Goal: Find specific page/section: Find specific page/section

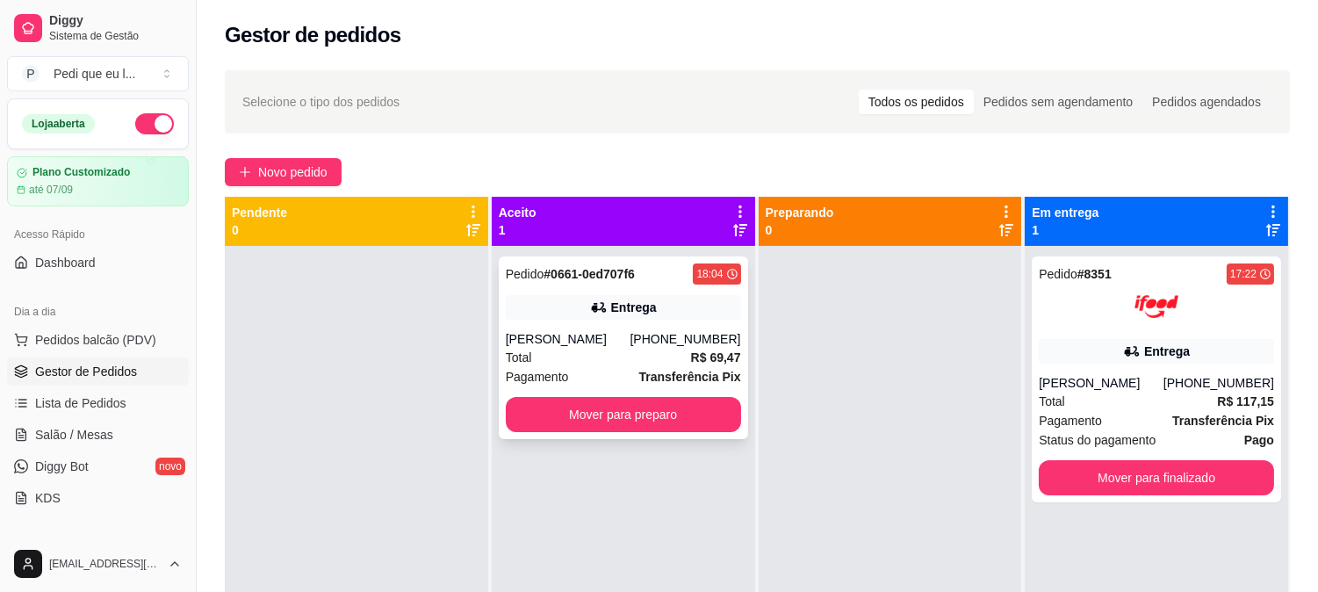
scroll to position [97, 0]
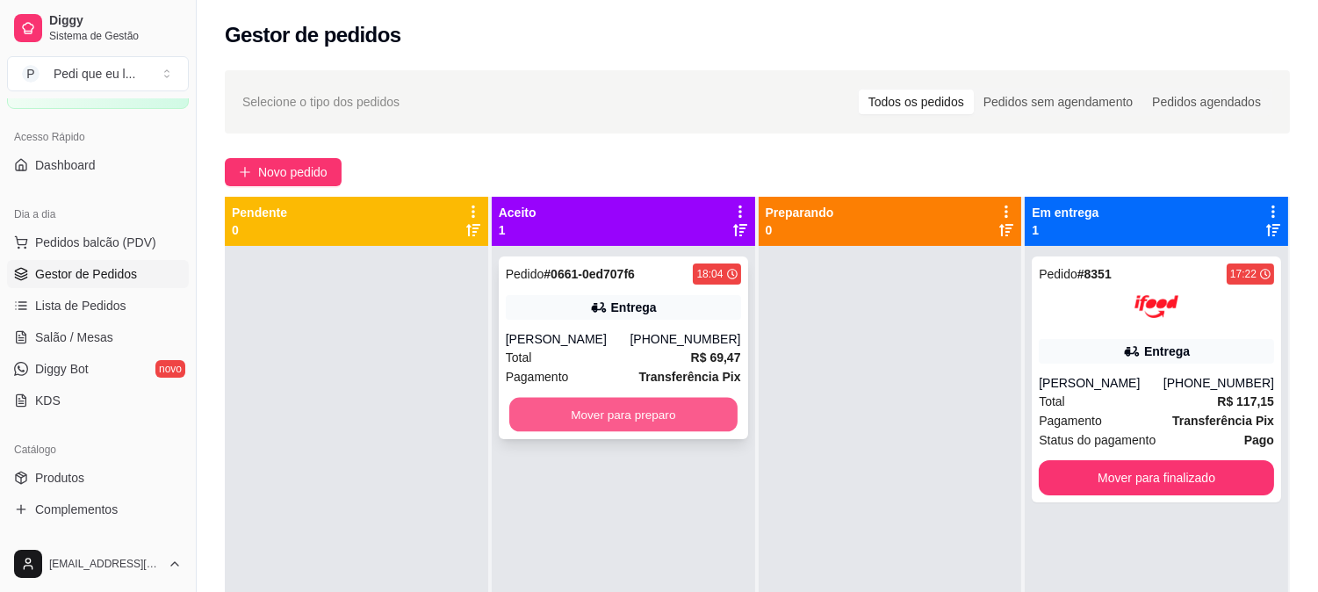
click at [671, 427] on button "Mover para preparo" at bounding box center [623, 415] width 228 height 34
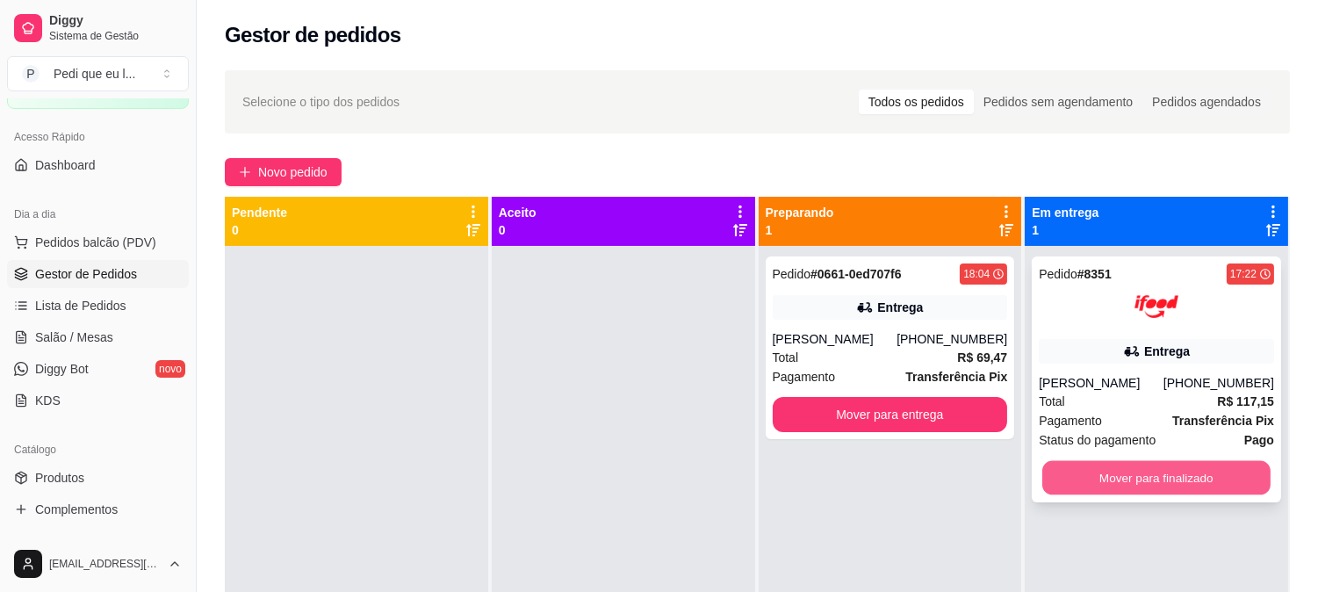
click at [1093, 481] on button "Mover para finalizado" at bounding box center [1156, 478] width 228 height 34
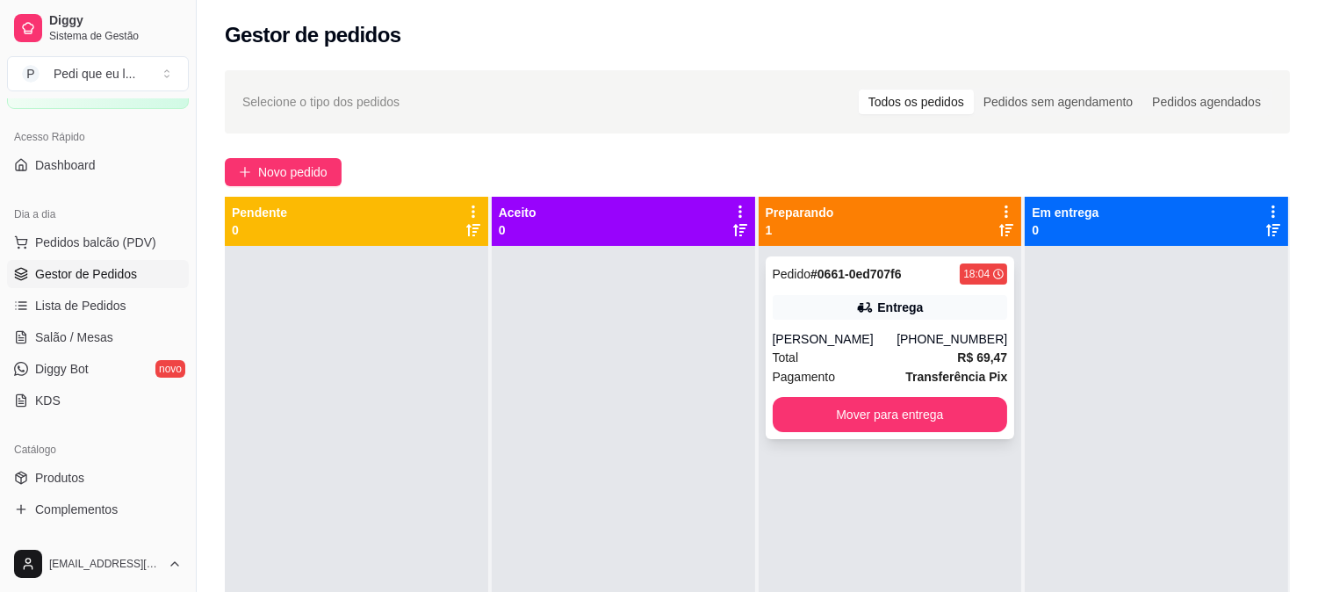
click at [837, 411] on button "Mover para entrega" at bounding box center [890, 414] width 235 height 35
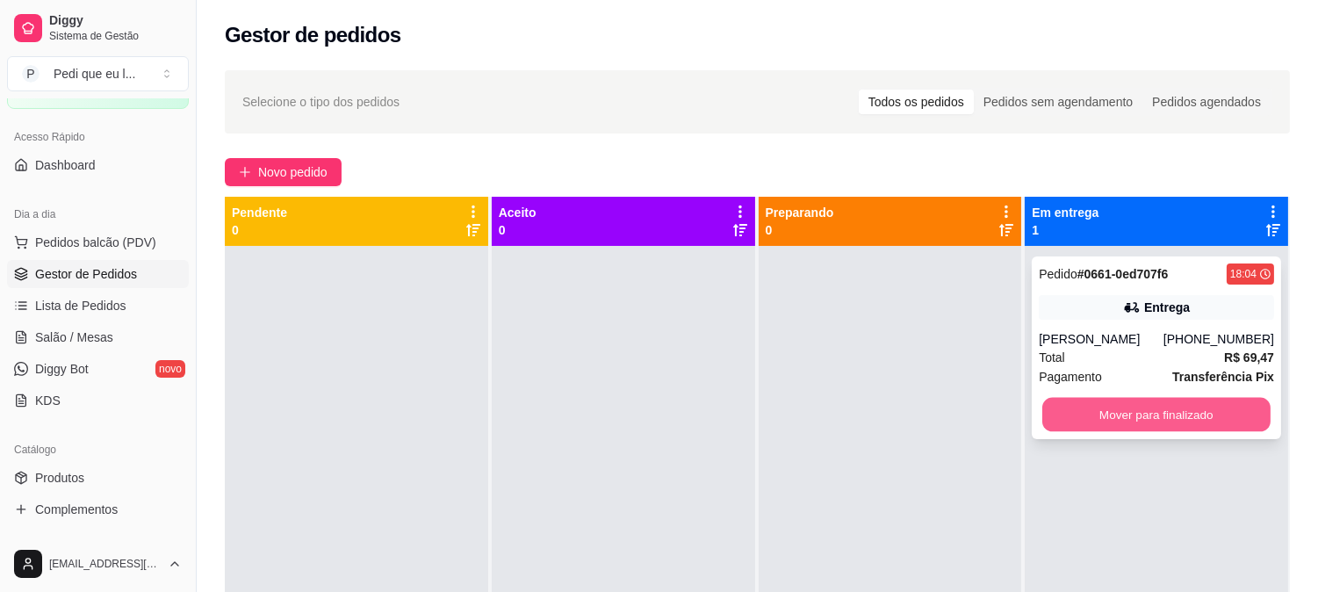
click at [1103, 416] on button "Mover para finalizado" at bounding box center [1156, 415] width 228 height 34
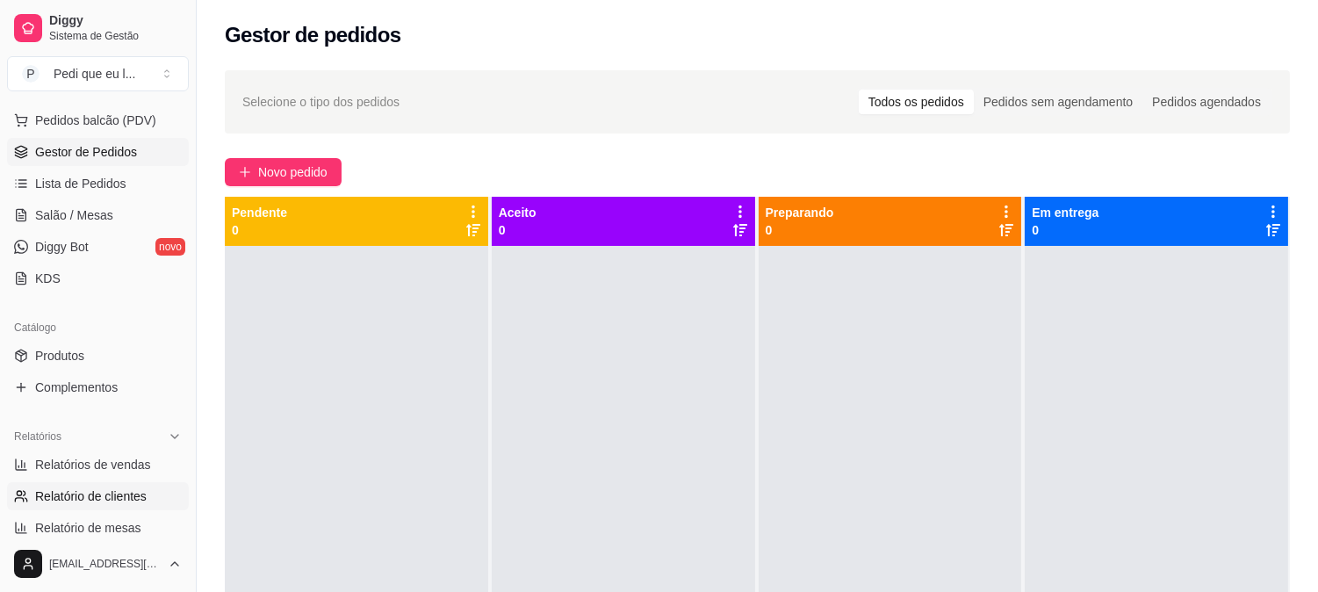
scroll to position [292, 0]
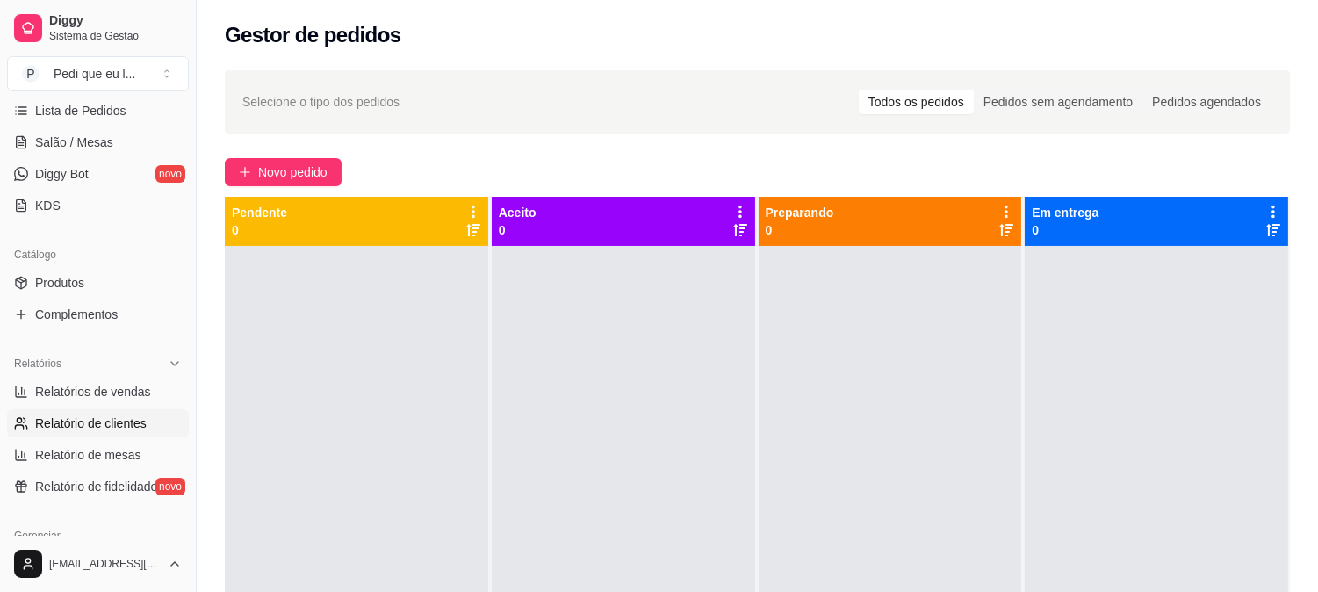
click at [119, 417] on span "Relatório de clientes" at bounding box center [91, 424] width 112 height 18
select select "30"
select select "HIGHEST_TOTAL_SPENT_WITH_ORDERS"
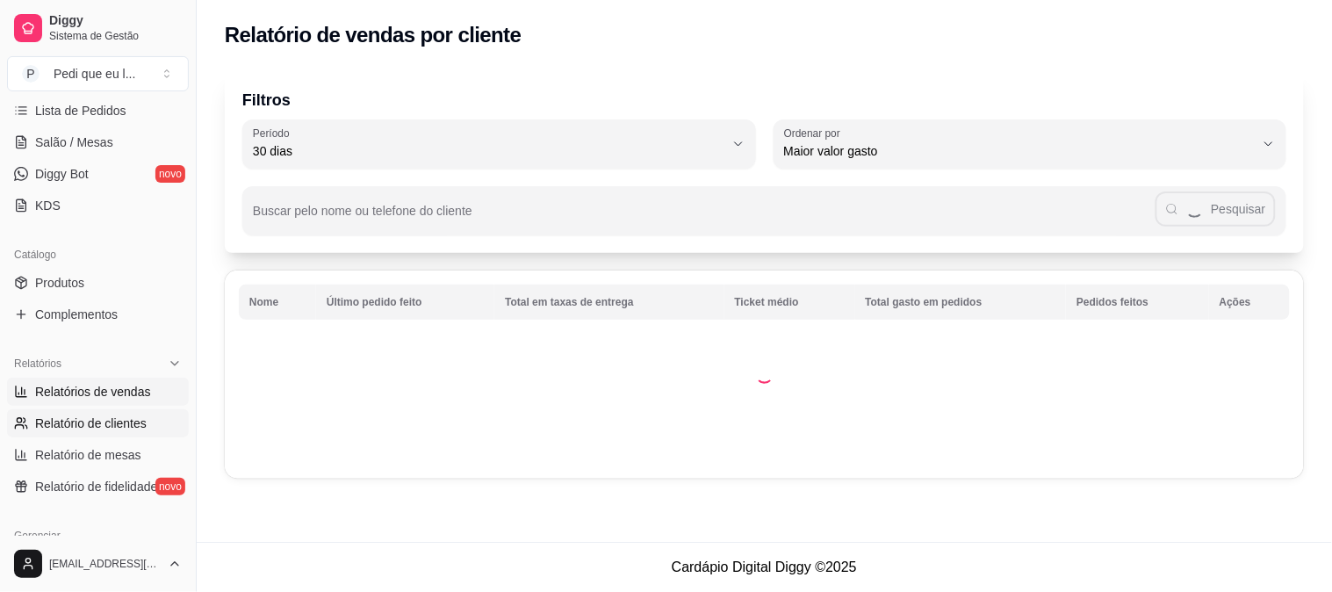
click at [128, 388] on span "Relatórios de vendas" at bounding box center [93, 392] width 116 height 18
select select "ALL"
select select "0"
